Goal: Check status: Check status

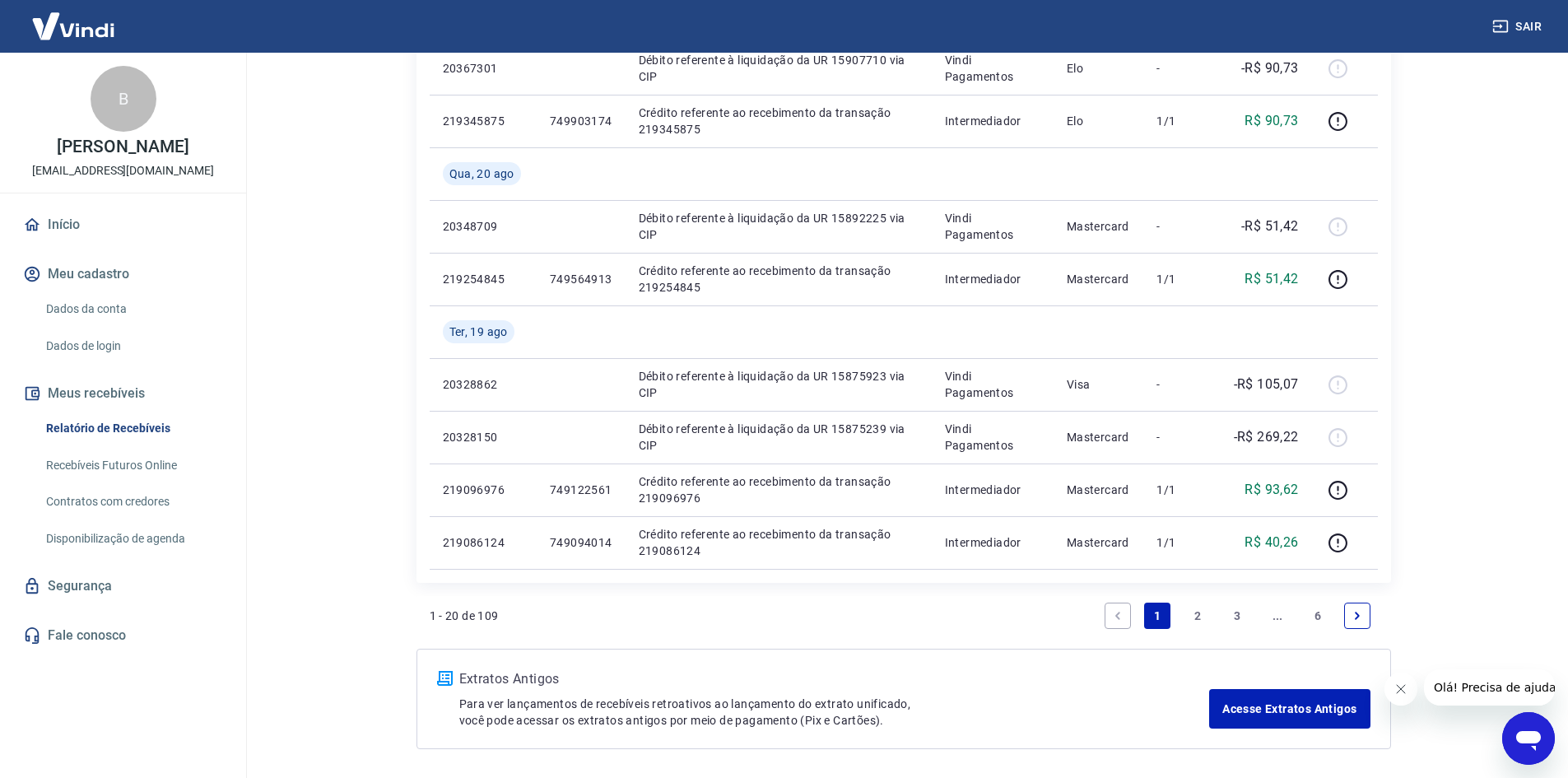
scroll to position [1235, 0]
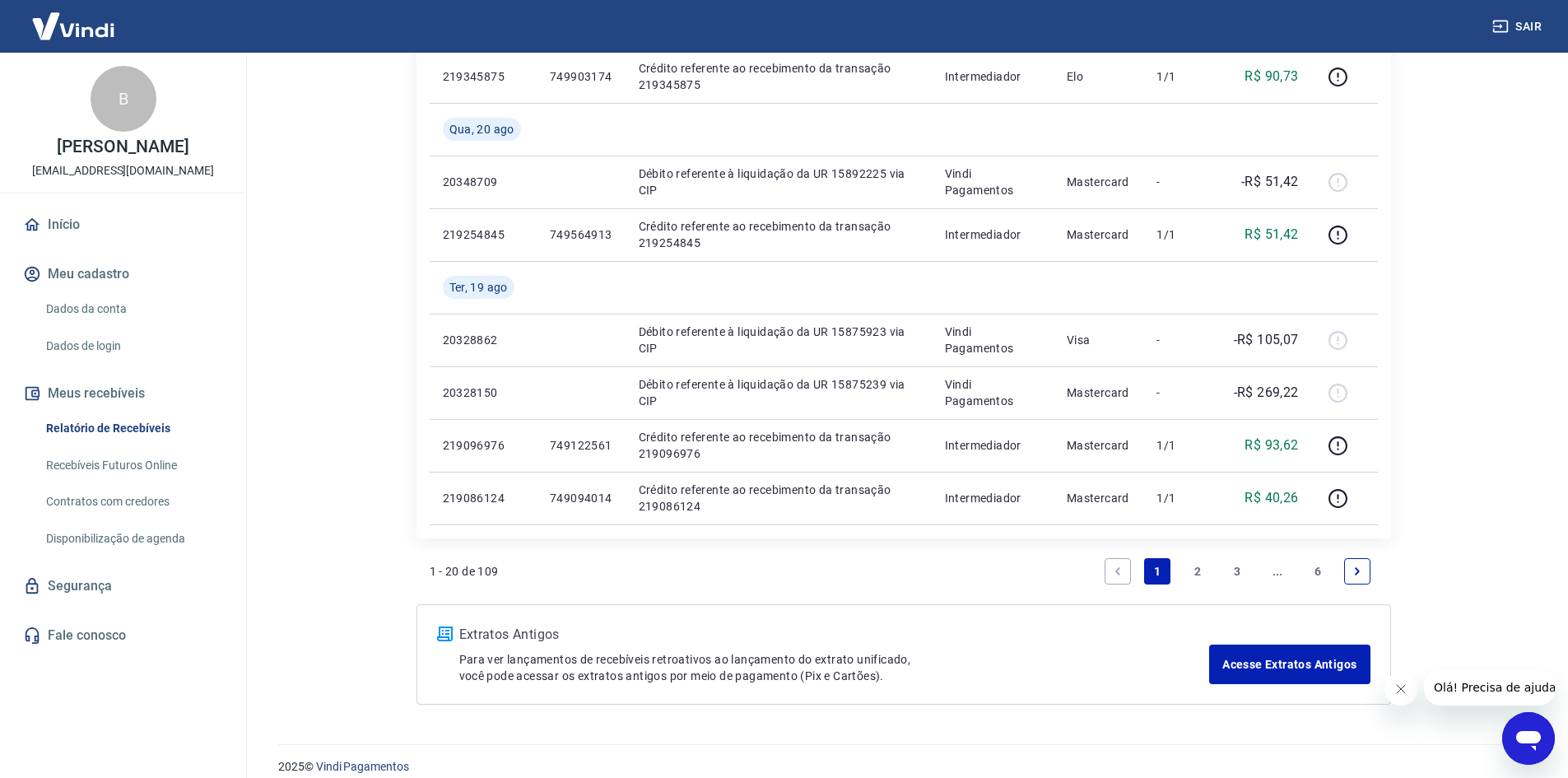
click at [1195, 564] on link "2" at bounding box center [1198, 572] width 27 height 27
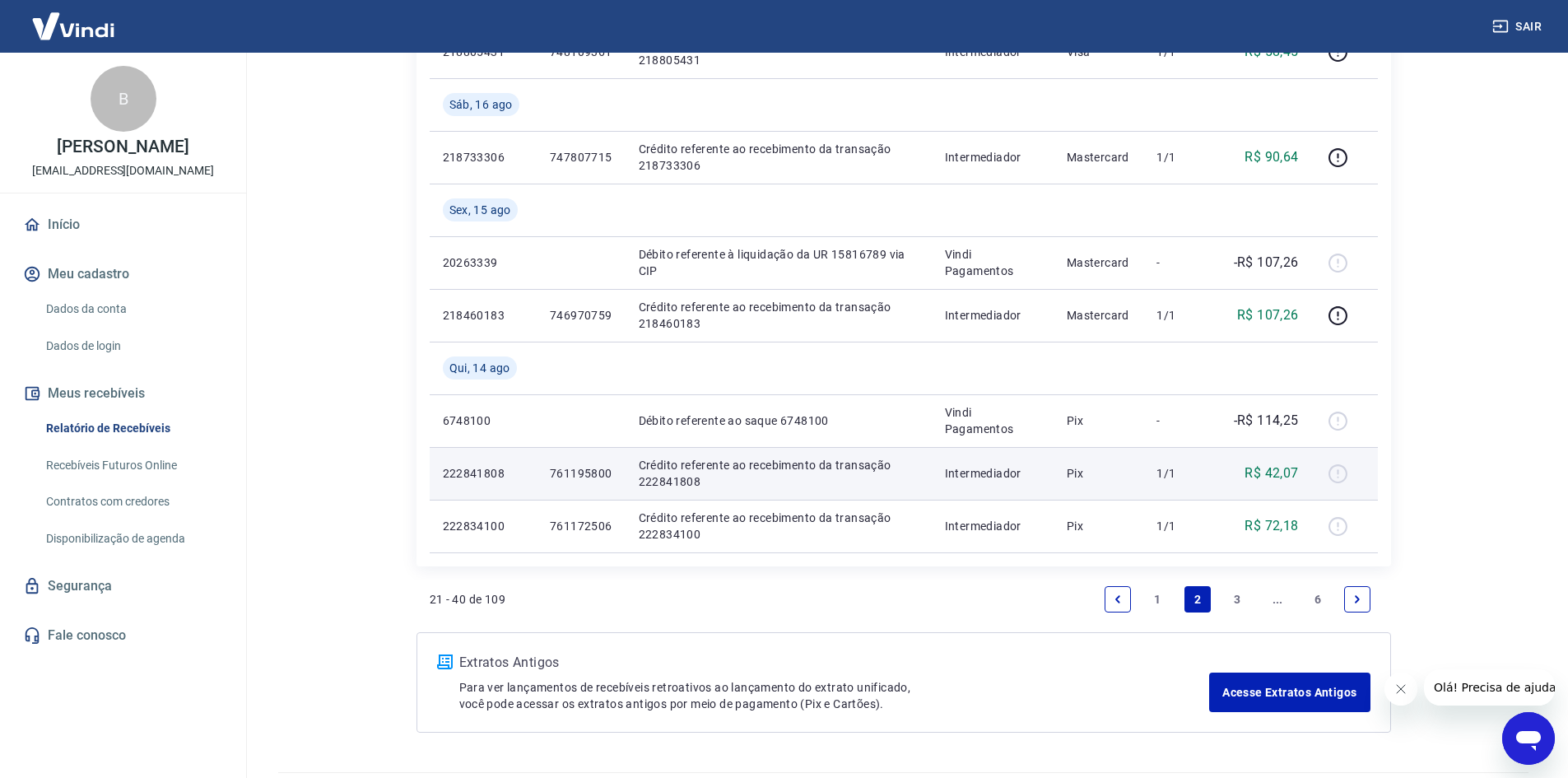
scroll to position [1200, 0]
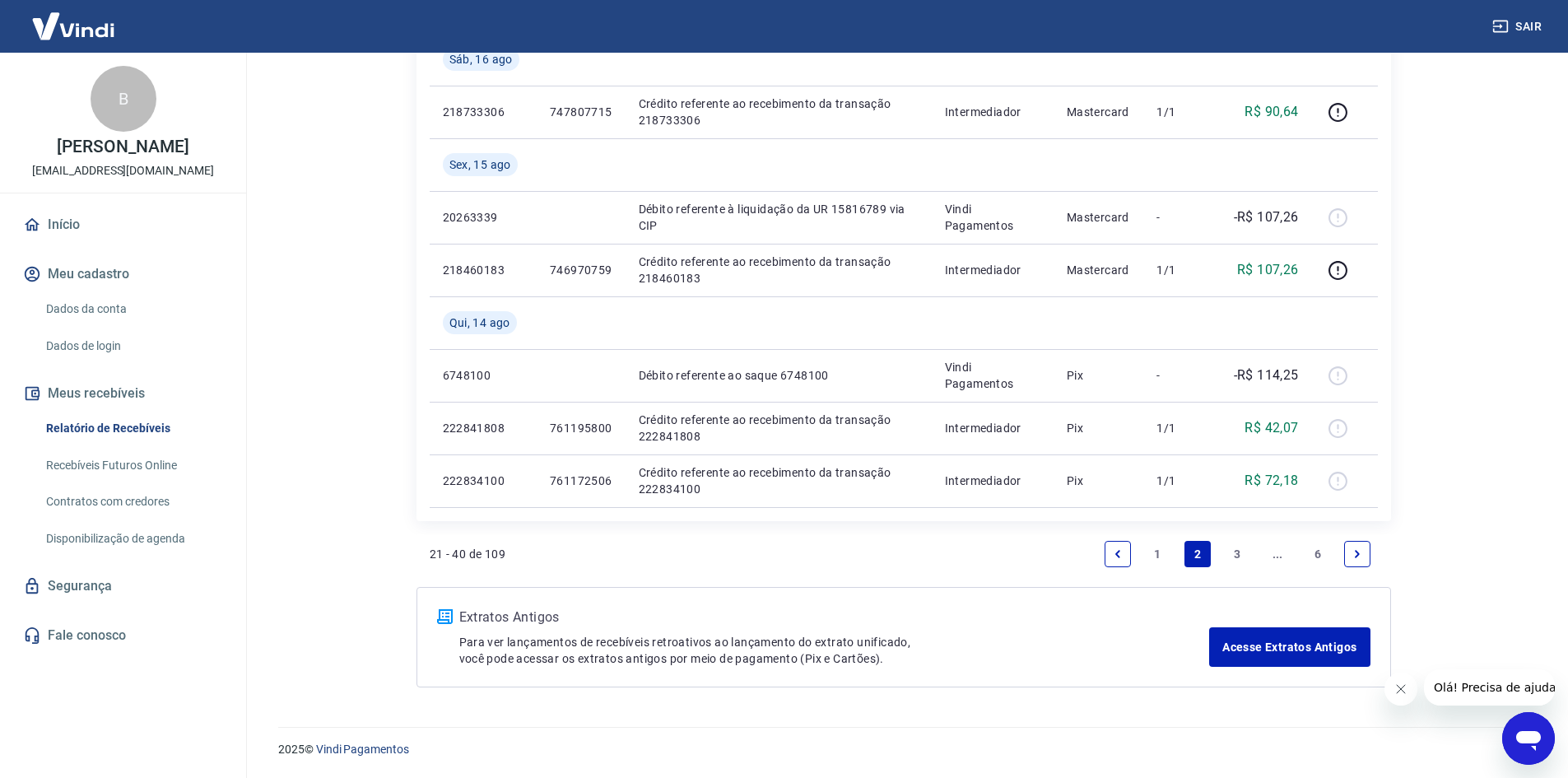
click at [1234, 557] on link "3" at bounding box center [1237, 554] width 27 height 27
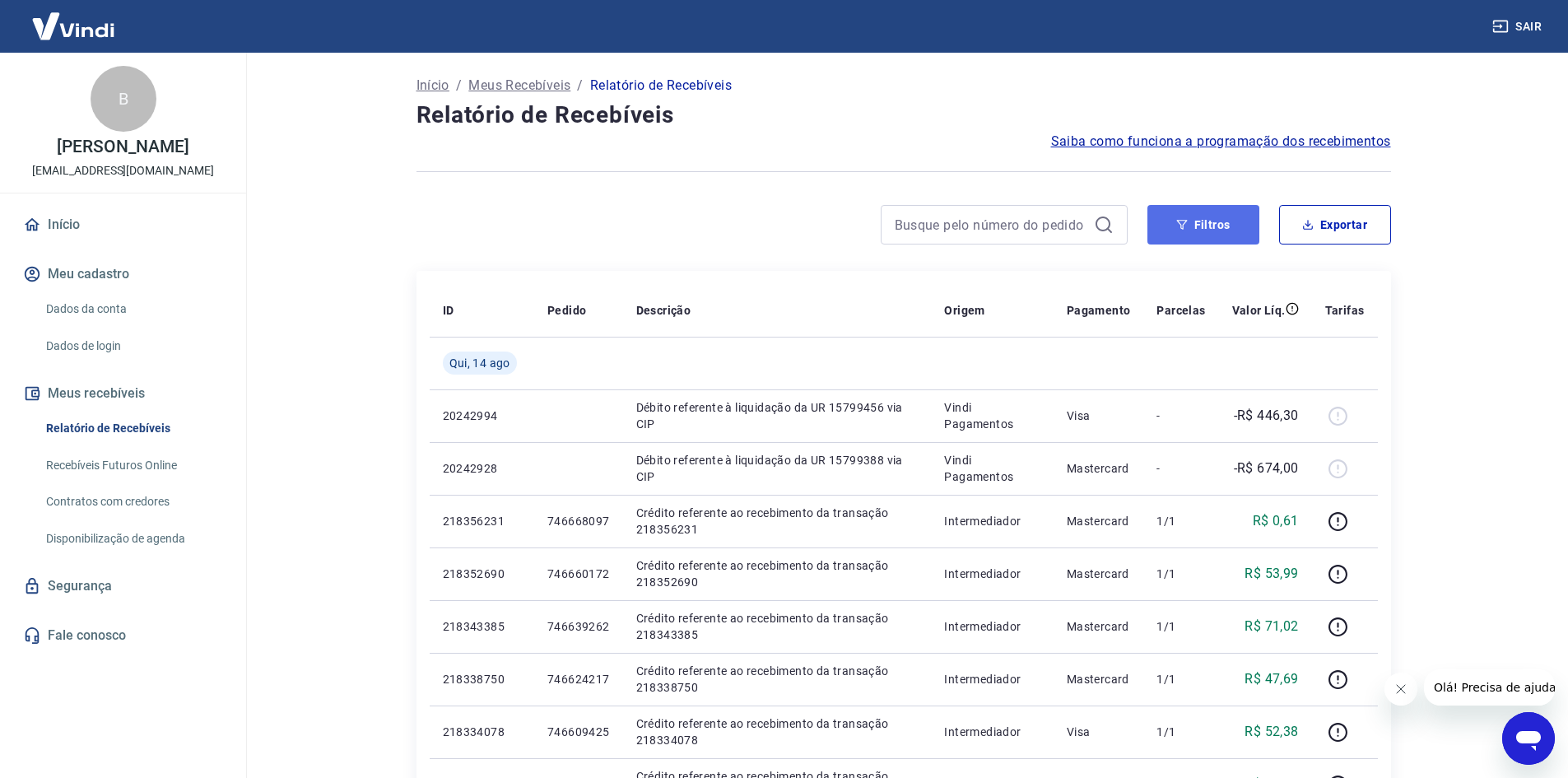
click at [1193, 225] on button "Filtros" at bounding box center [1203, 224] width 112 height 39
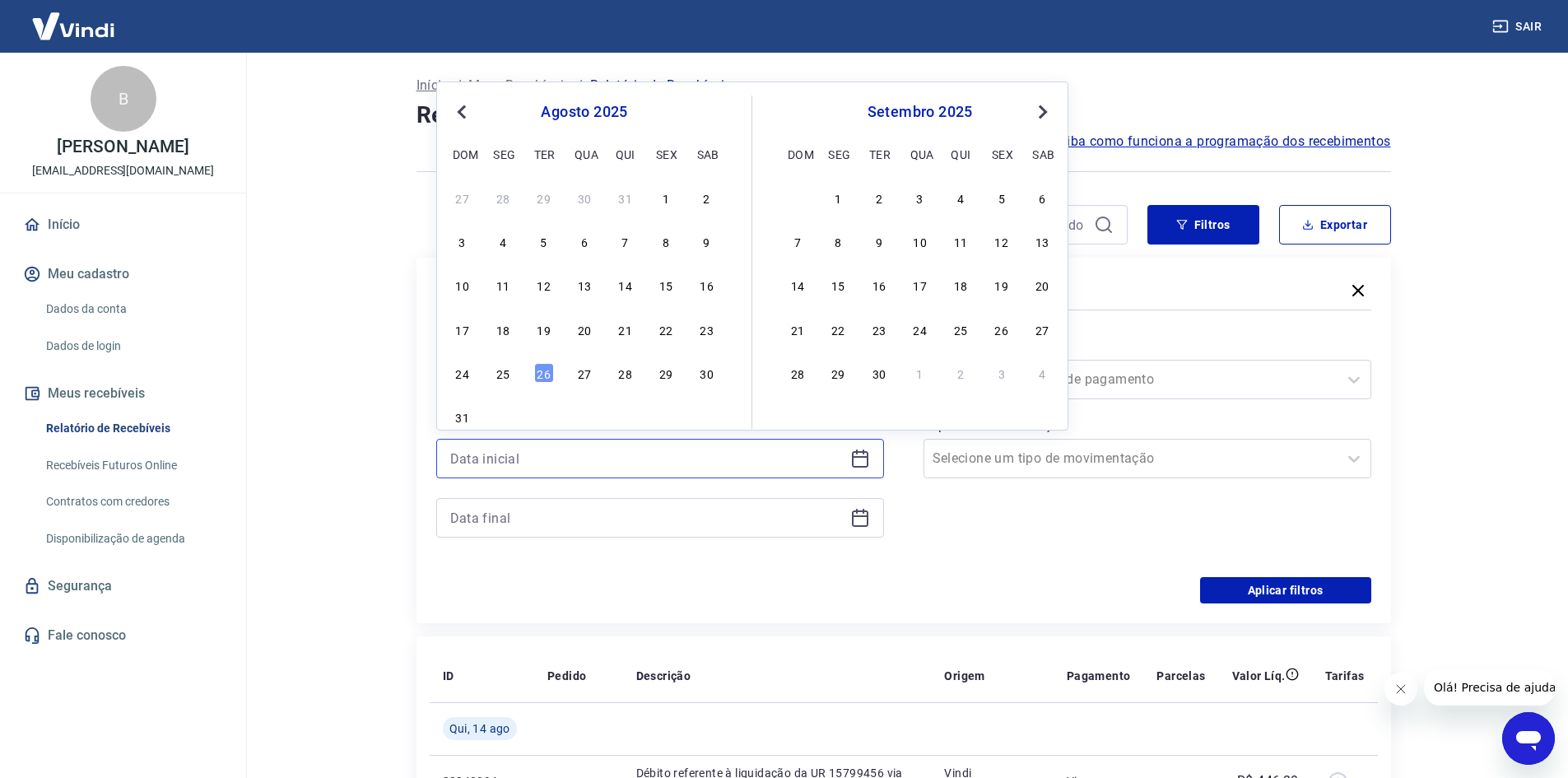
click at [743, 463] on input at bounding box center [646, 458] width 393 height 25
click at [463, 114] on span "Previous Month" at bounding box center [463, 111] width 0 height 19
click at [617, 285] on div "17" at bounding box center [626, 285] width 20 height 20
type input "[DATE]"
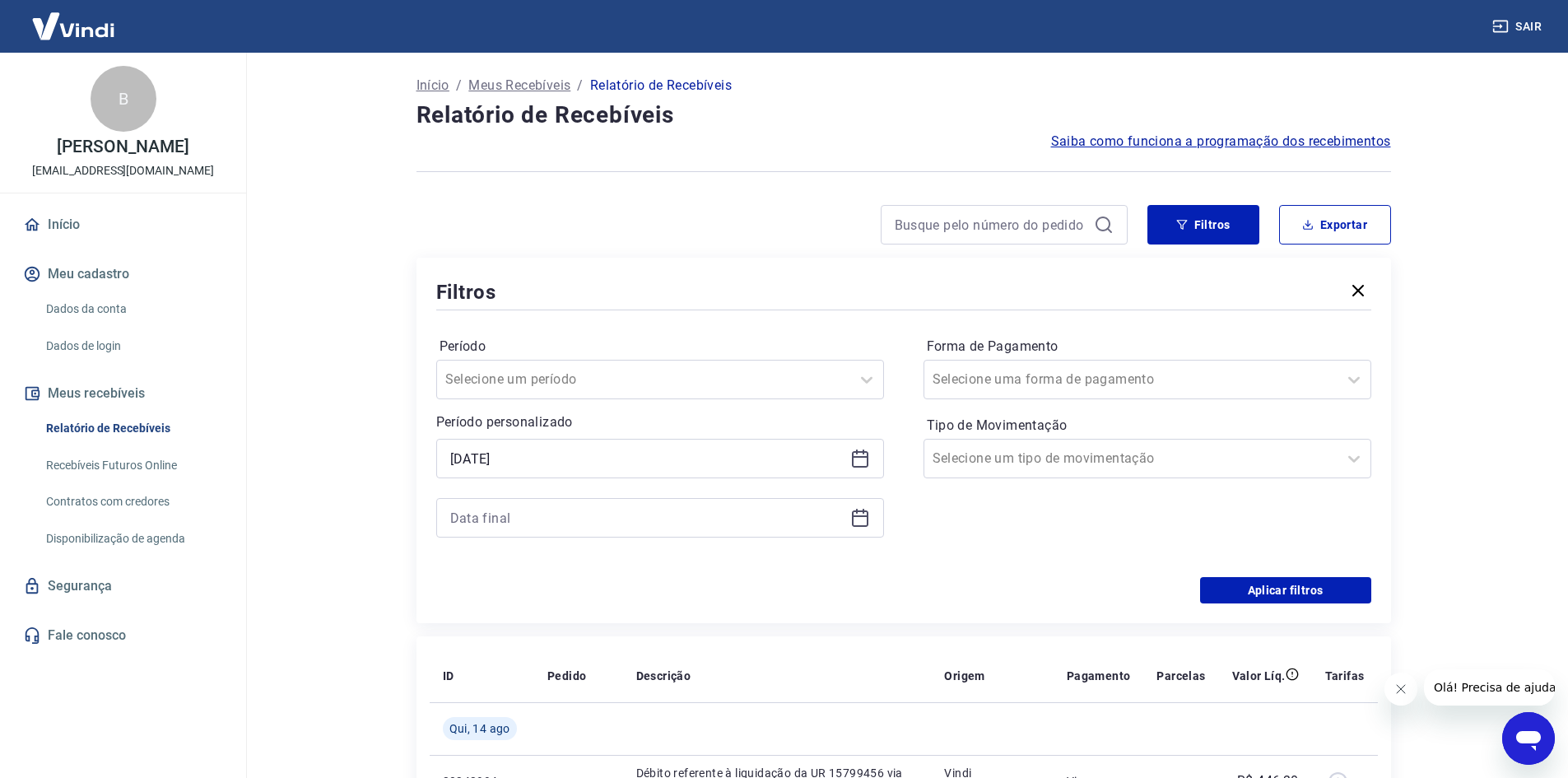
click at [617, 286] on div "Filtros" at bounding box center [903, 291] width 935 height 29
click at [1234, 587] on button "Aplicar filtros" at bounding box center [1286, 591] width 171 height 27
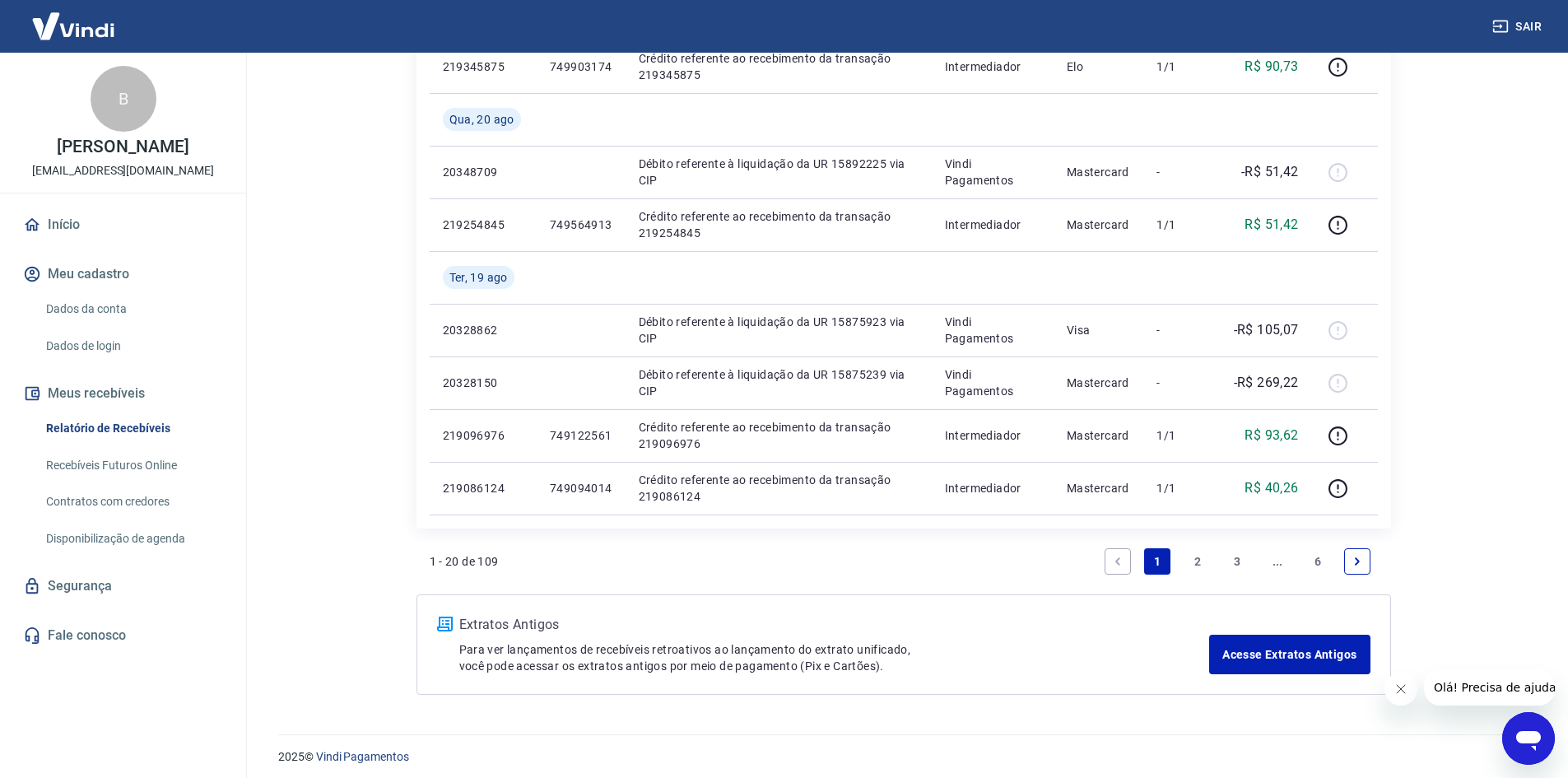
scroll to position [1252, 0]
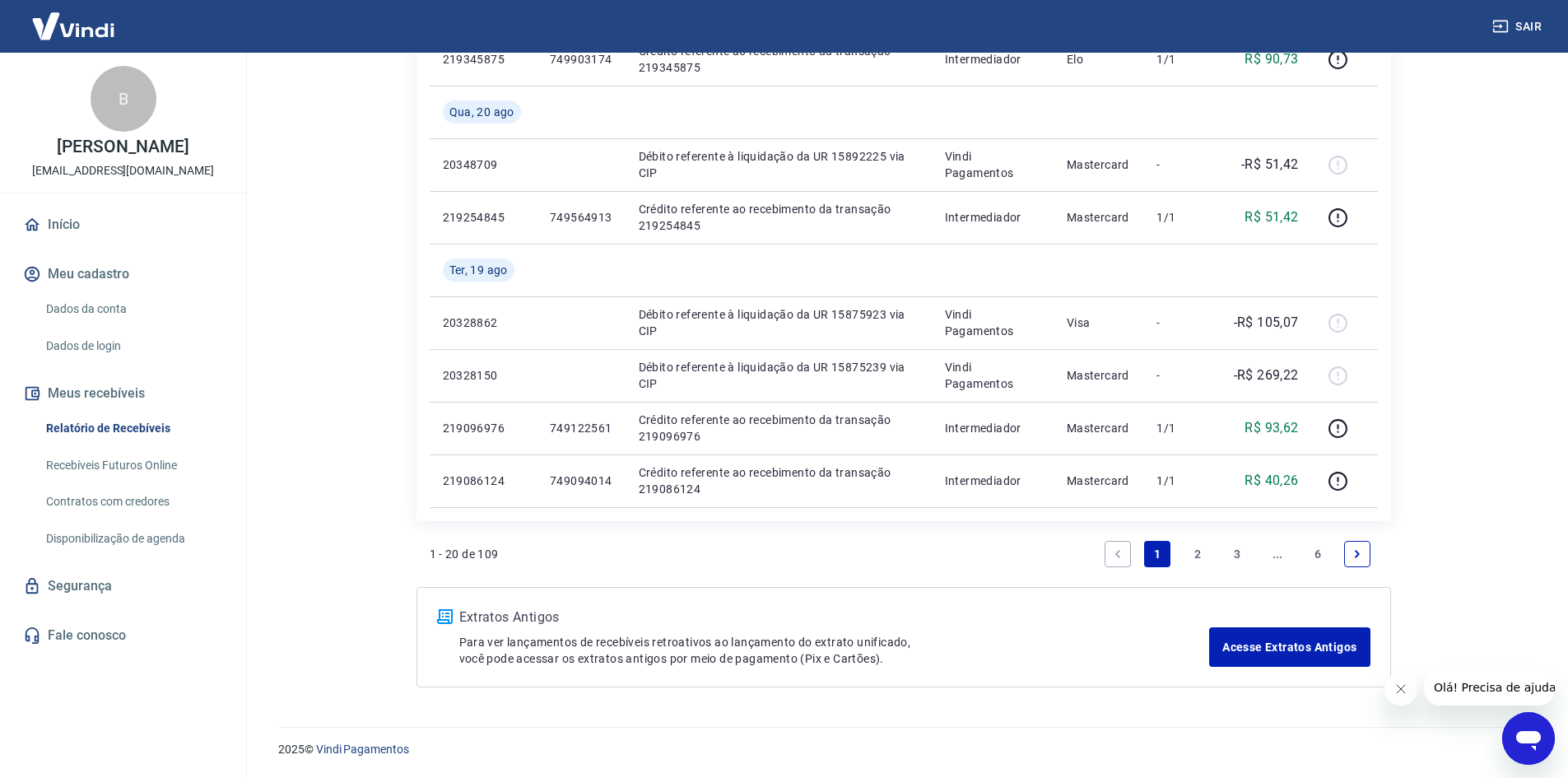
click at [1308, 557] on link "6" at bounding box center [1318, 554] width 27 height 27
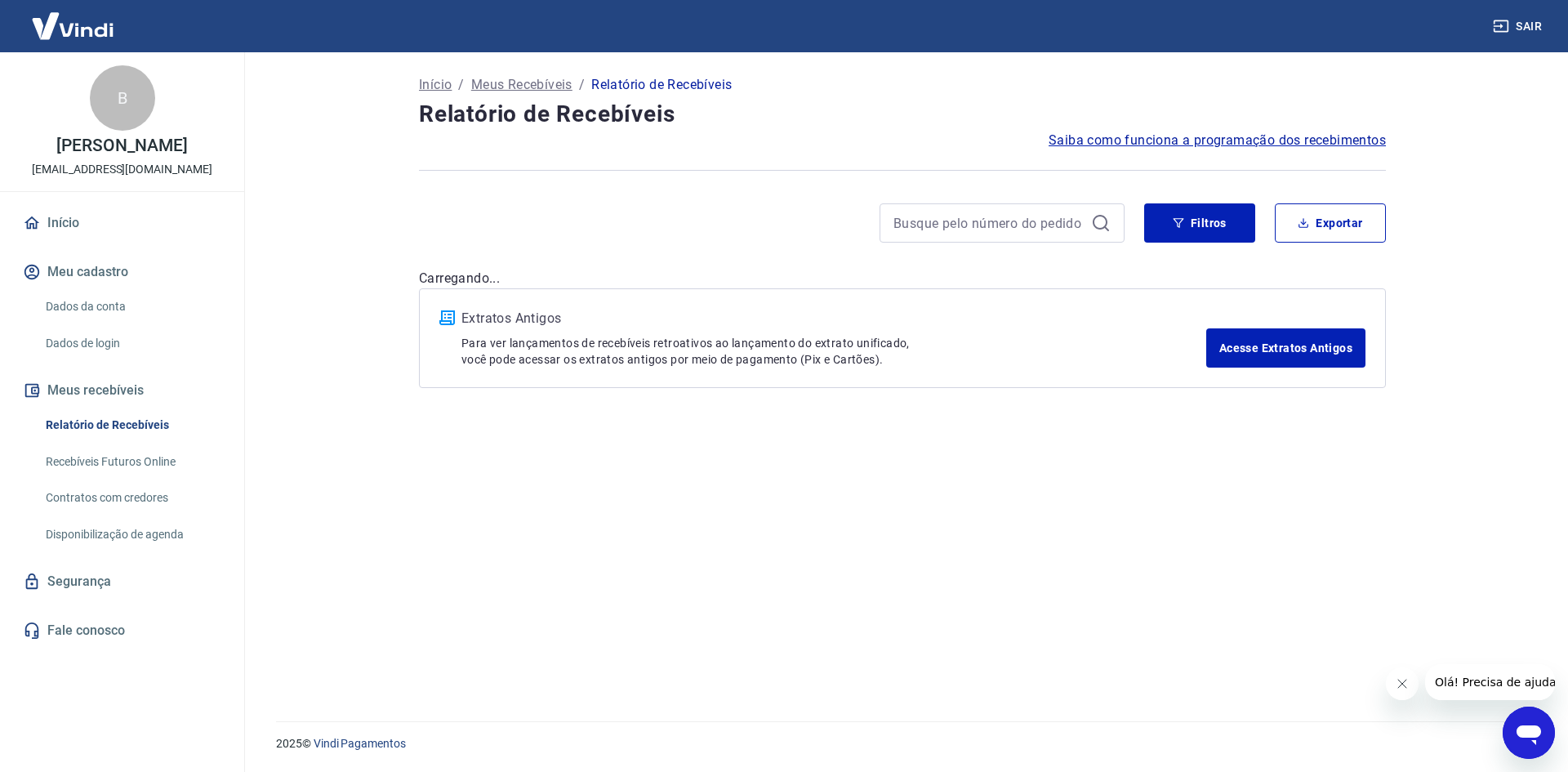
click at [1304, 549] on div "Início / Meus Recebíveis / Relatório de Recebíveis Relatório de Recebíveis Saib…" at bounding box center [902, 377] width 1006 height 650
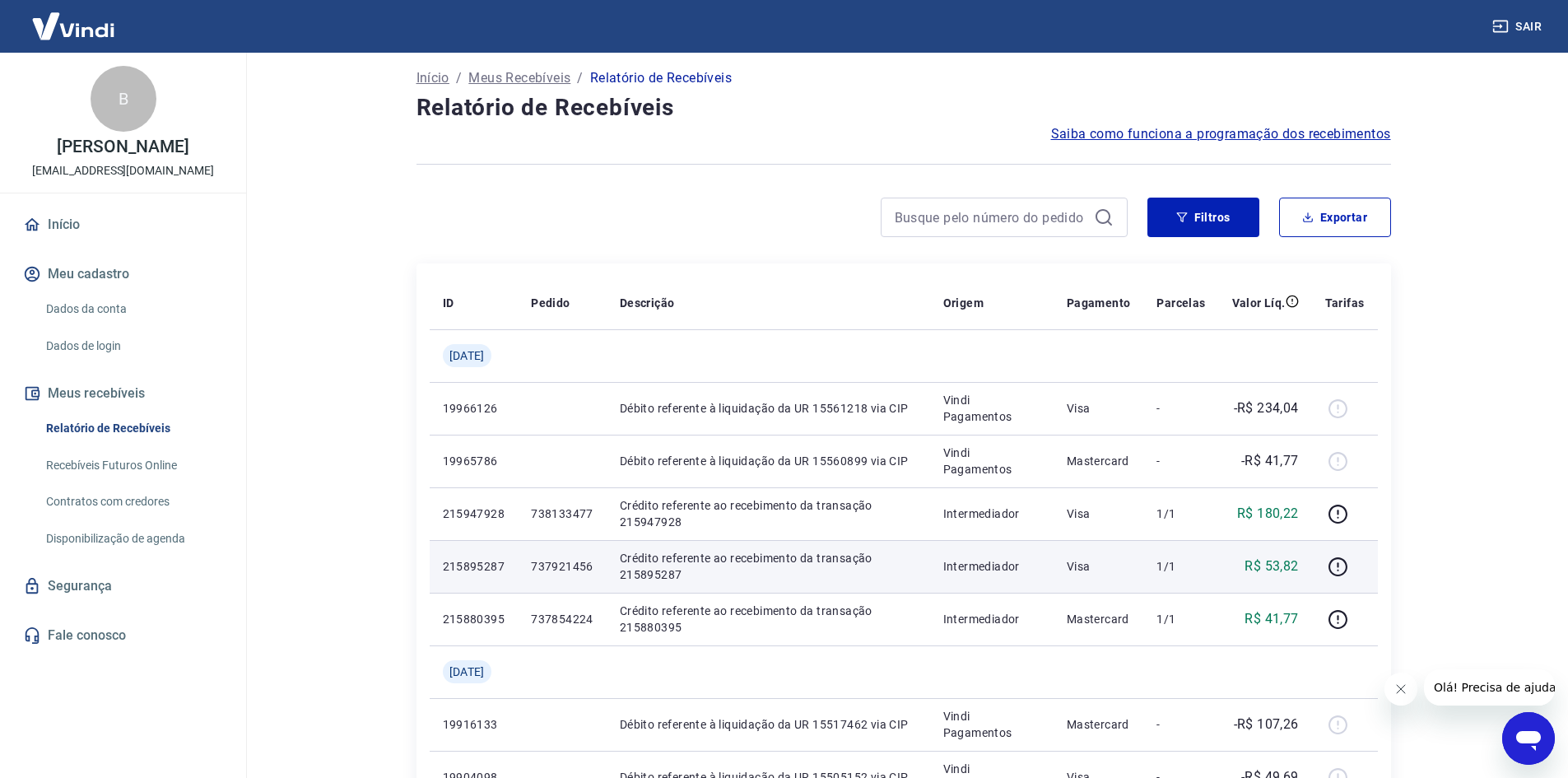
scroll to position [514, 0]
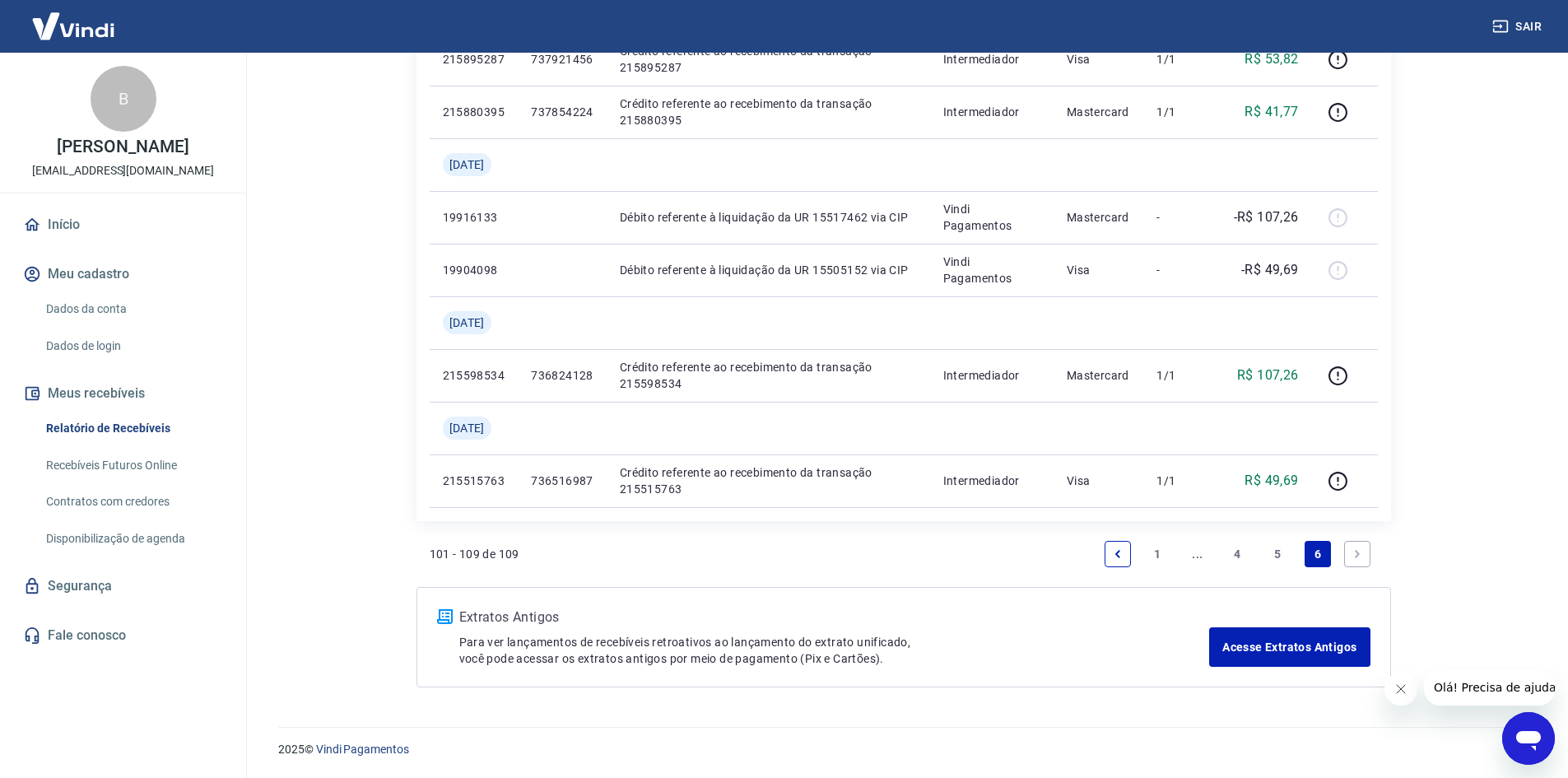
click at [1348, 560] on link "Next page" at bounding box center [1358, 554] width 27 height 27
click at [1354, 556] on icon "Next page" at bounding box center [1358, 554] width 12 height 12
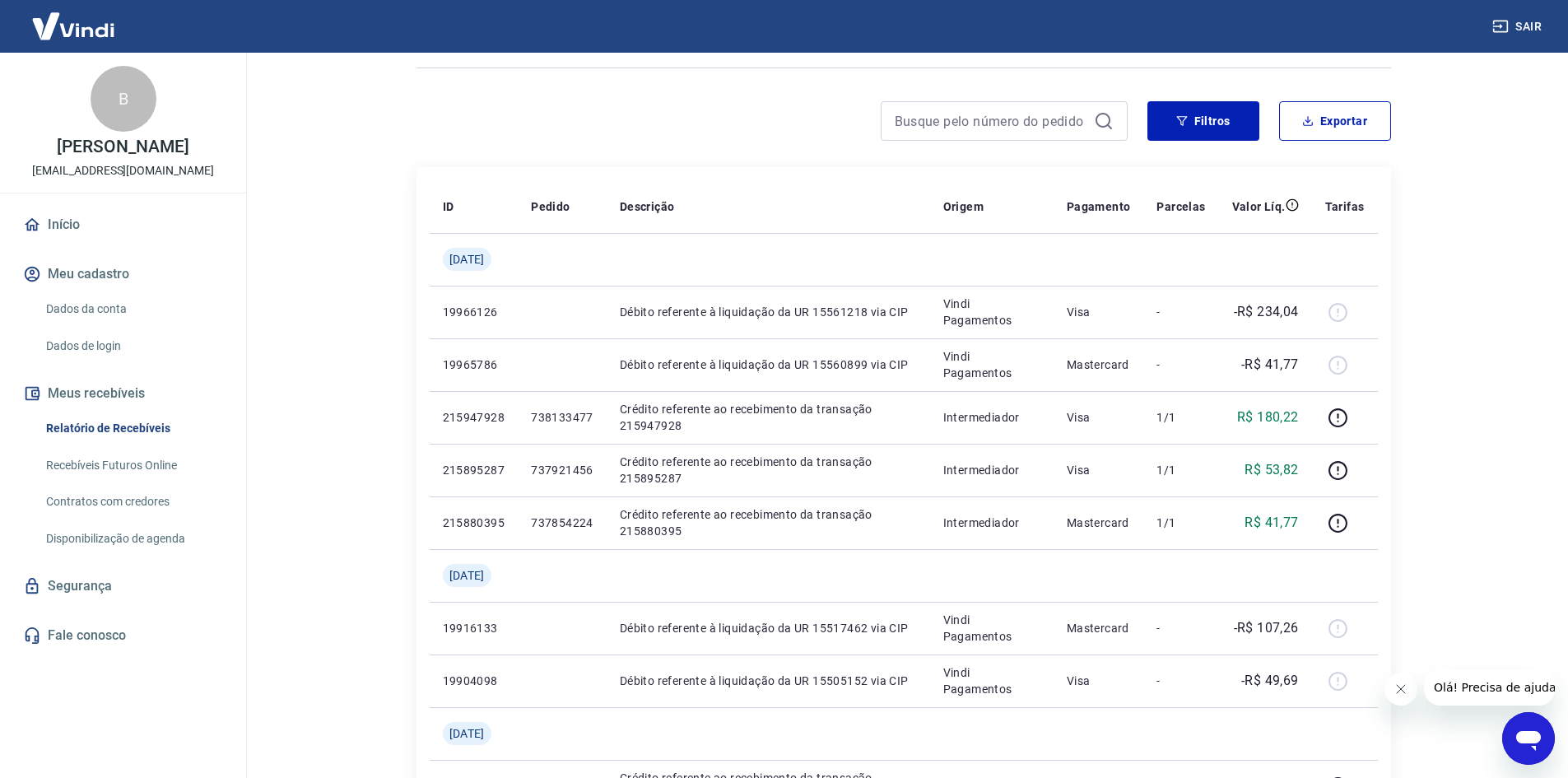
scroll to position [103, 0]
